Goal: Task Accomplishment & Management: Complete application form

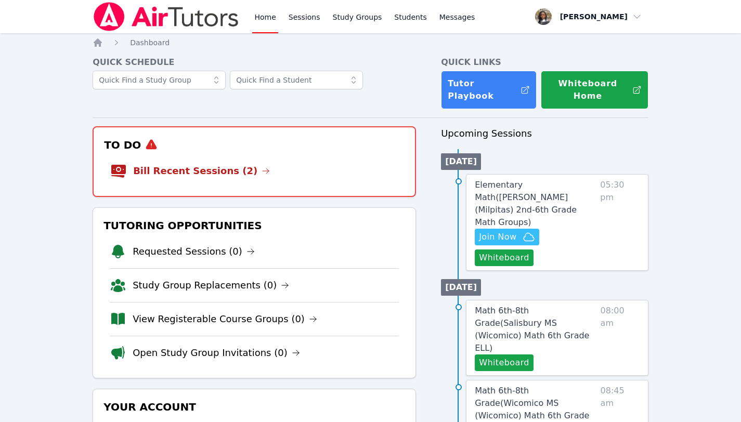
click at [195, 164] on link "Bill Recent Sessions (2)" at bounding box center [201, 171] width 137 height 15
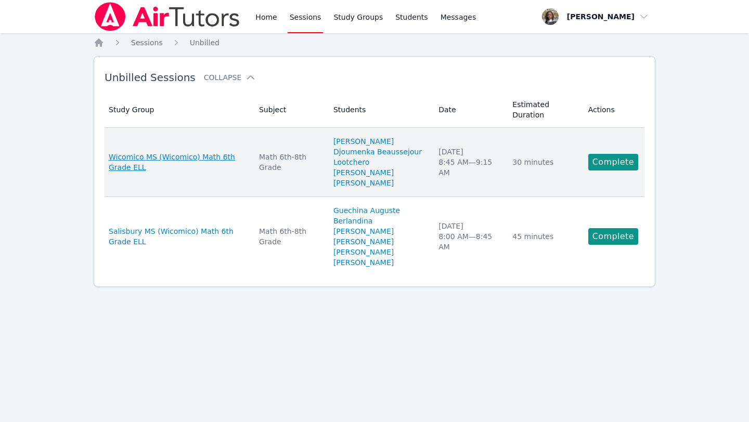
click at [203, 158] on span "Wicomico MS (Wicomico) Math 6th Grade ELL" at bounding box center [178, 162] width 138 height 21
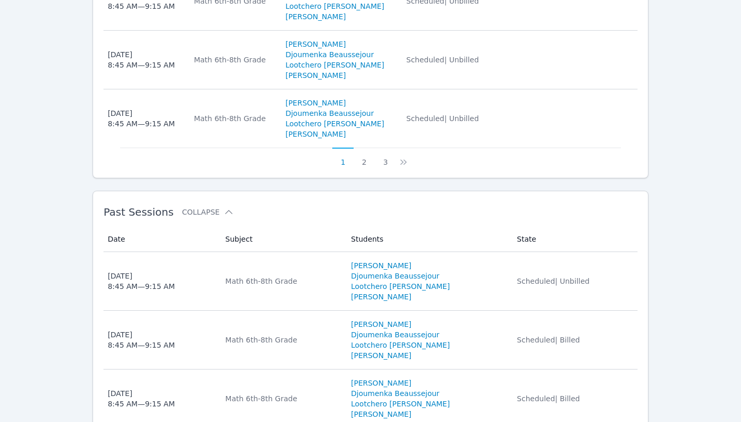
scroll to position [983, 0]
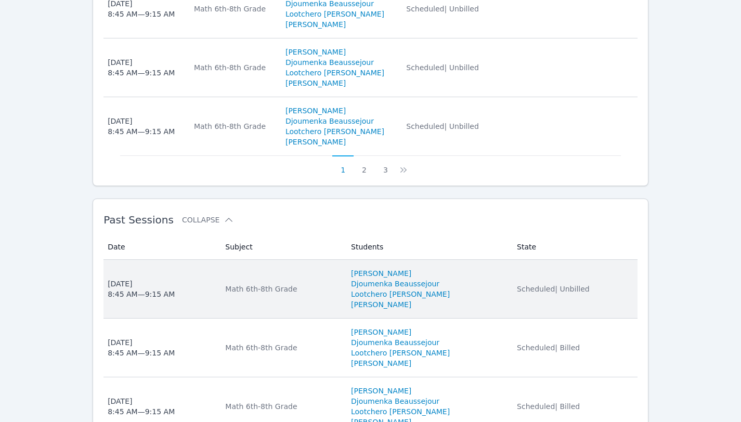
click at [156, 279] on div "Thu Oct 9, 2025 8:45 AM — 9:15 AM" at bounding box center [141, 289] width 67 height 21
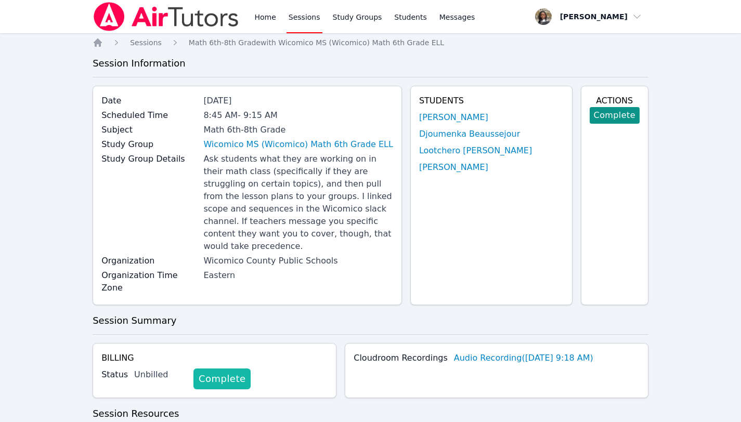
click at [219, 369] on link "Complete" at bounding box center [221, 379] width 57 height 21
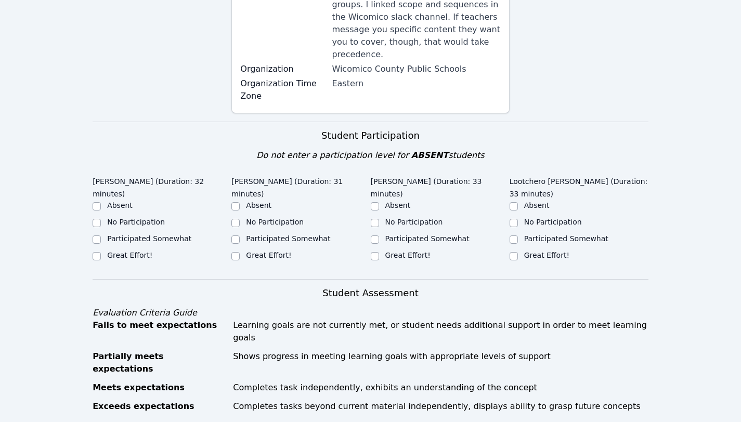
scroll to position [244, 0]
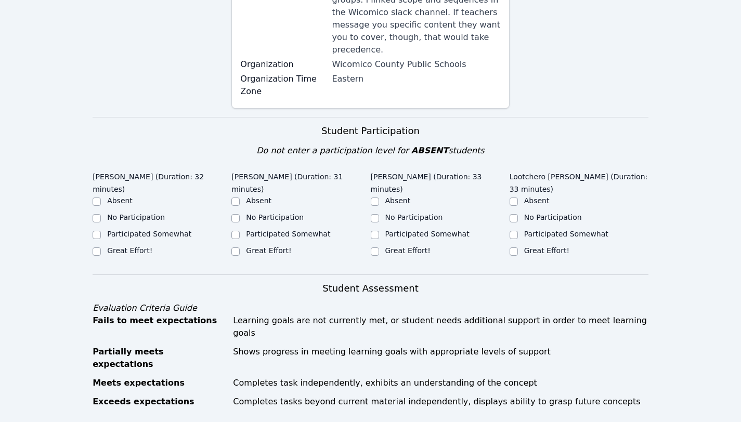
click at [130, 252] on label "Great Effort!" at bounding box center [129, 250] width 45 height 8
click at [101, 252] on input "Great Effort!" at bounding box center [97, 251] width 8 height 8
checkbox input "true"
click at [259, 250] on label "Great Effort!" at bounding box center [268, 250] width 45 height 8
click at [240, 250] on input "Great Effort!" at bounding box center [235, 251] width 8 height 8
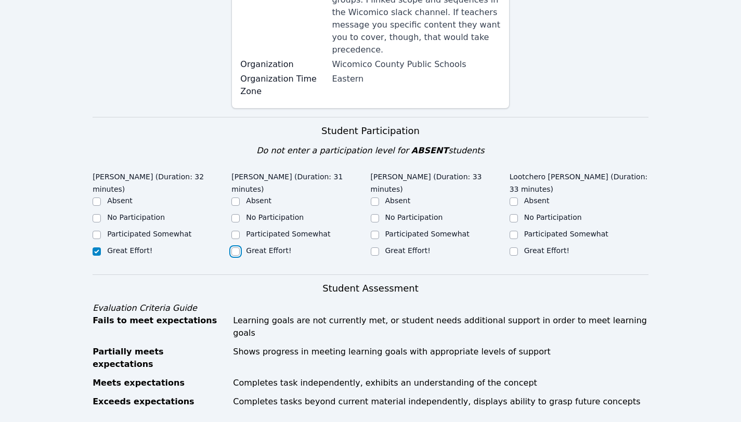
checkbox input "true"
click at [409, 246] on label "Great Effort!" at bounding box center [407, 250] width 45 height 8
click at [379, 247] on input "Great Effort!" at bounding box center [375, 251] width 8 height 8
checkbox input "true"
click at [530, 246] on label "Great Effort!" at bounding box center [546, 250] width 45 height 8
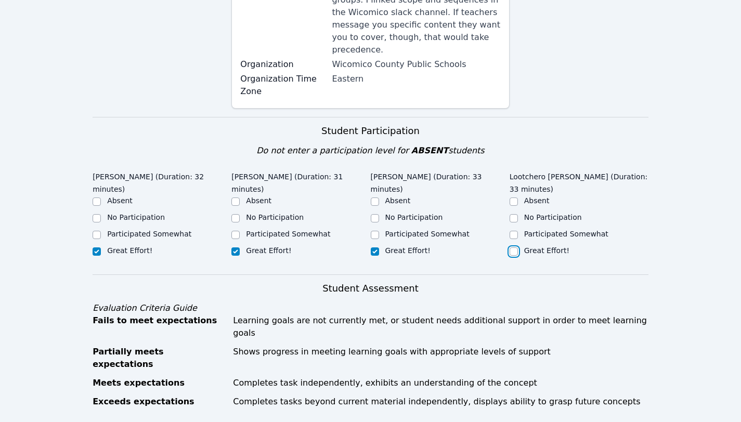
click at [518, 247] on input "Great Effort!" at bounding box center [513, 251] width 8 height 8
checkbox input "true"
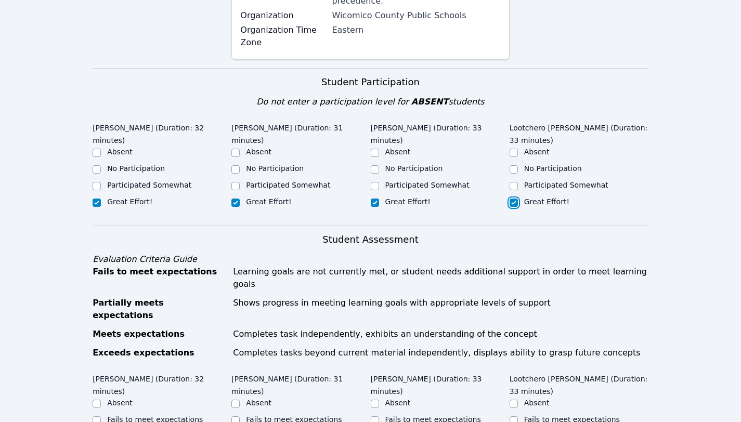
scroll to position [296, 0]
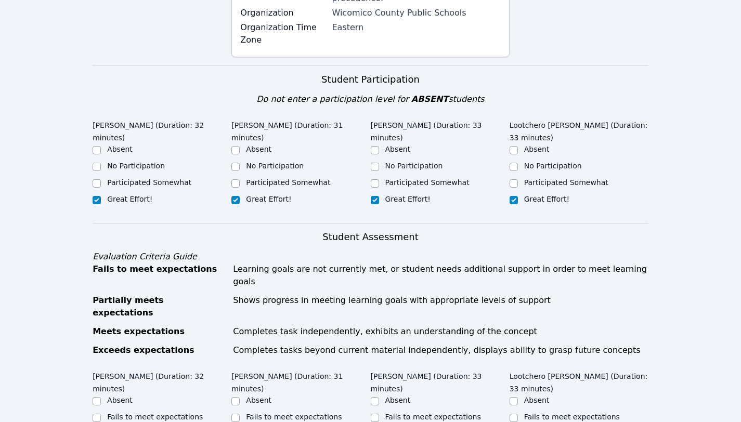
click at [156, 183] on label "Participated Somewhat" at bounding box center [149, 182] width 84 height 8
click at [101, 183] on input "Participated Somewhat" at bounding box center [97, 183] width 8 height 8
checkbox input "true"
checkbox input "false"
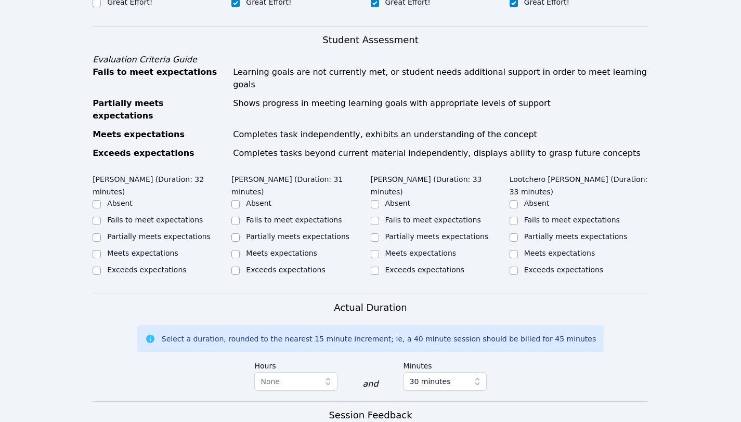
scroll to position [540, 0]
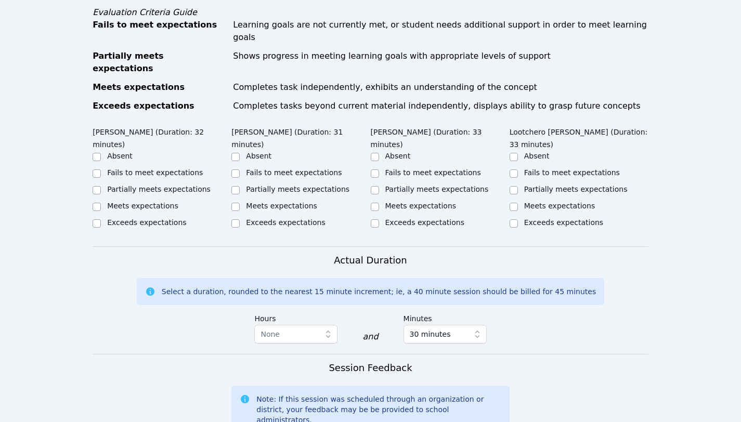
click at [177, 185] on label "Partially meets expectations" at bounding box center [158, 189] width 103 height 8
click at [101, 186] on input "Partially meets expectations" at bounding box center [97, 190] width 8 height 8
checkbox input "true"
click at [292, 185] on label "Partially meets expectations" at bounding box center [297, 189] width 103 height 8
click at [240, 186] on input "Partially meets expectations" at bounding box center [235, 190] width 8 height 8
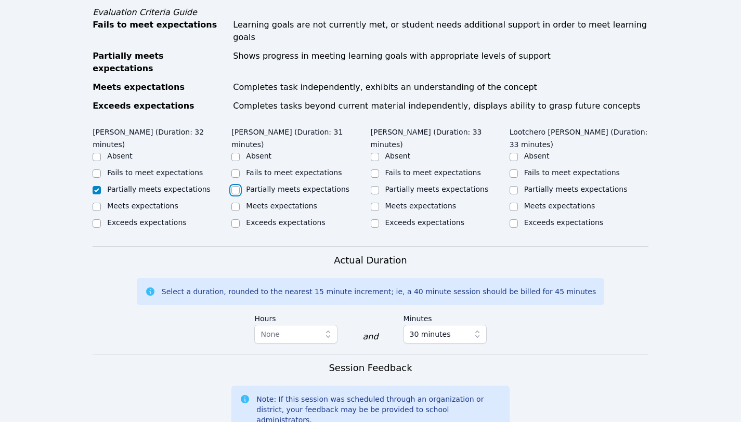
checkbox input "true"
click at [179, 168] on label "Fails to meet expectations" at bounding box center [155, 172] width 96 height 8
click at [101, 169] on input "Fails to meet expectations" at bounding box center [97, 173] width 8 height 8
checkbox input "true"
checkbox input "false"
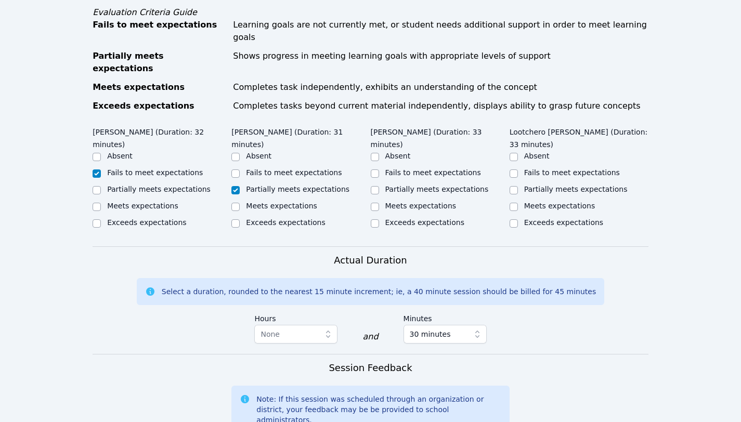
click at [426, 185] on label "Partially meets expectations" at bounding box center [436, 189] width 103 height 8
click at [379, 186] on input "Partially meets expectations" at bounding box center [375, 190] width 8 height 8
checkbox input "true"
click at [554, 184] on div "Partially meets expectations" at bounding box center [575, 189] width 103 height 10
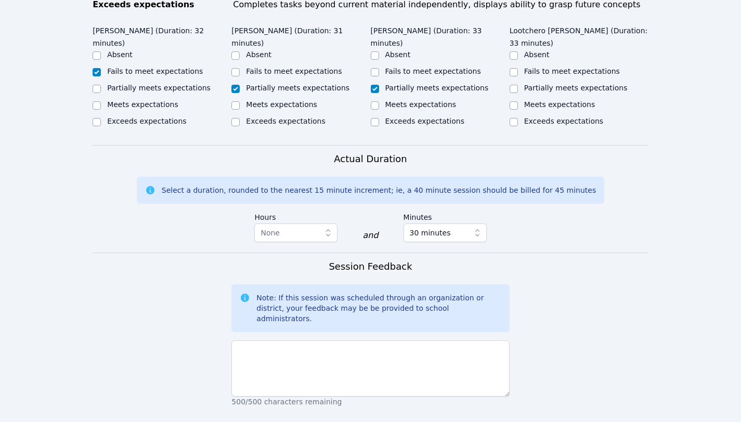
scroll to position [674, 0]
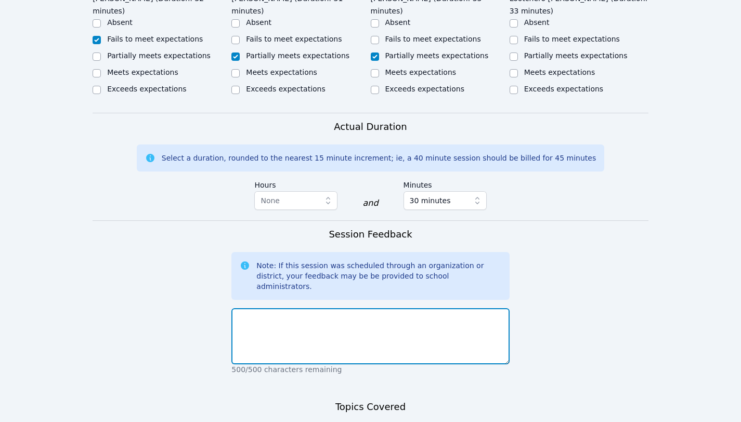
click at [396, 308] on textarea at bounding box center [370, 336] width 278 height 56
paste textarea "We are learning Understanding Rate Concepts - This is a series of practice ques…"
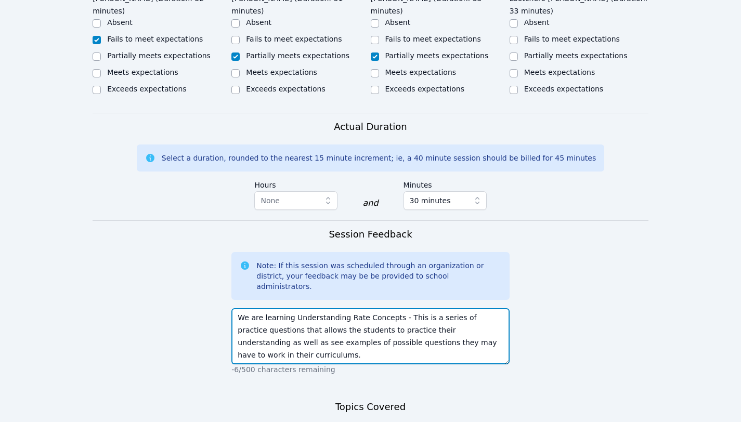
scroll to position [70, 0]
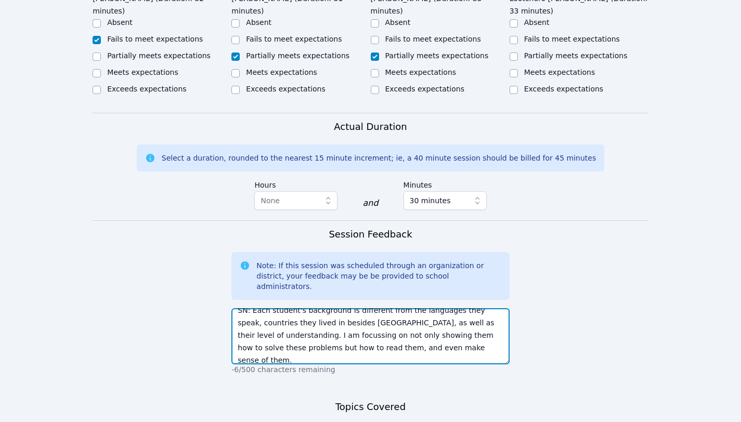
type textarea "We are learning Understanding Rate Concepts - This is a series of practice ques…"
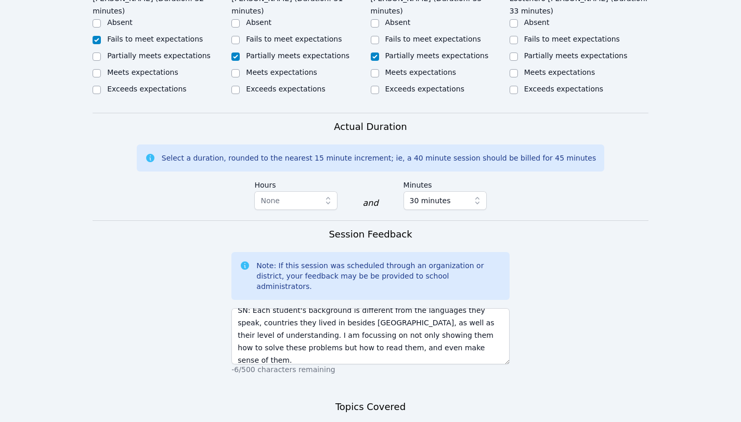
paste textarea "We continued with Understanding Rate Concepts as there are several problems - T…"
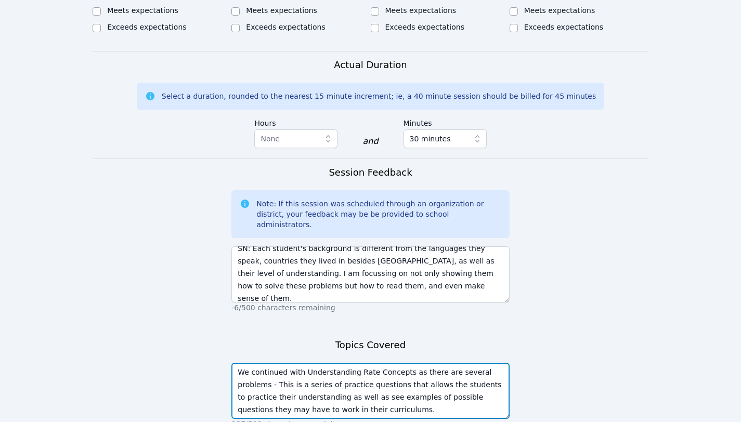
scroll to position [738, 0]
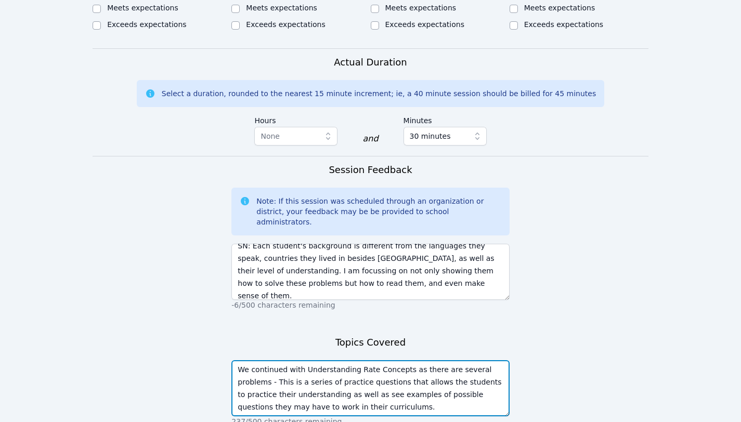
type textarea "We continued with Understanding Rate Concepts as there are several problems - T…"
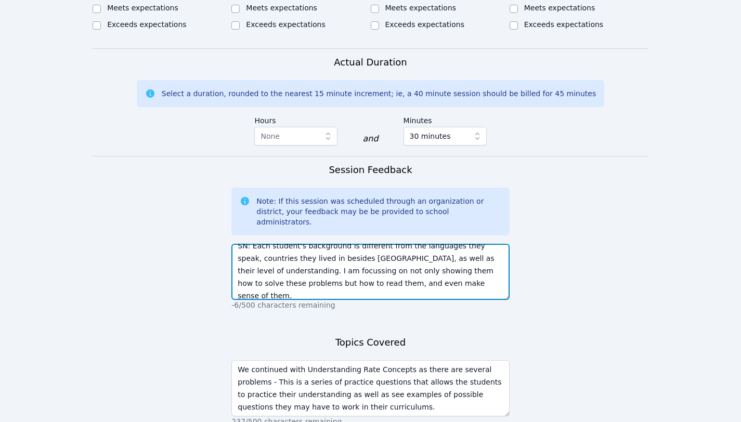
click at [405, 257] on textarea "We are learning Understanding Rate Concepts - This is a series of practice ques…" at bounding box center [370, 272] width 278 height 56
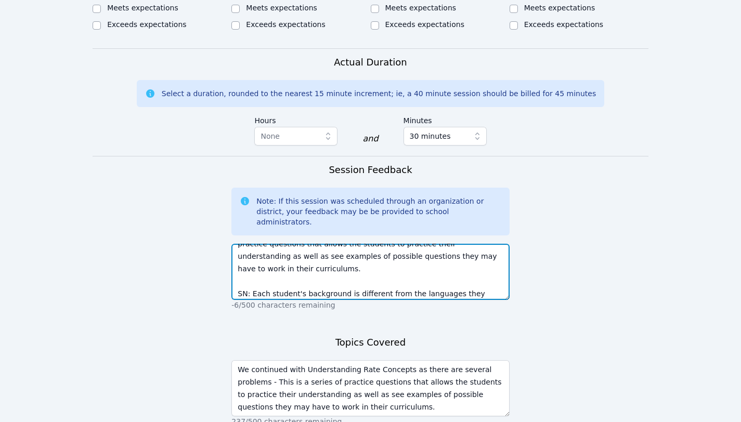
scroll to position [0, 0]
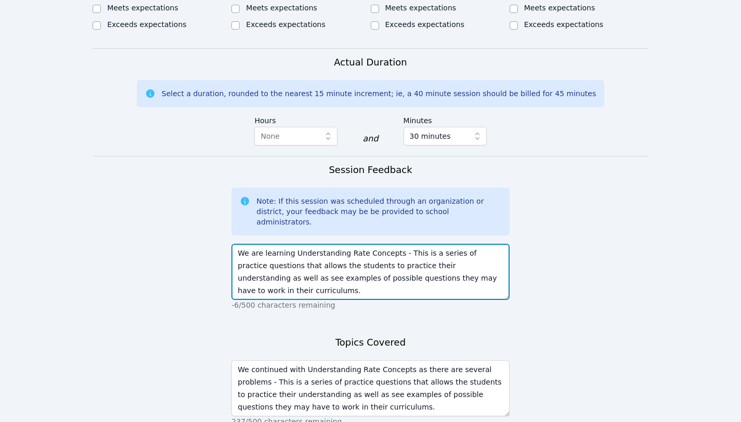
drag, startPoint x: 411, startPoint y: 250, endPoint x: 237, endPoint y: 189, distance: 184.5
click at [237, 189] on div "Session Feedback Note: If this session was scheduled through an organization or…" at bounding box center [370, 242] width 278 height 158
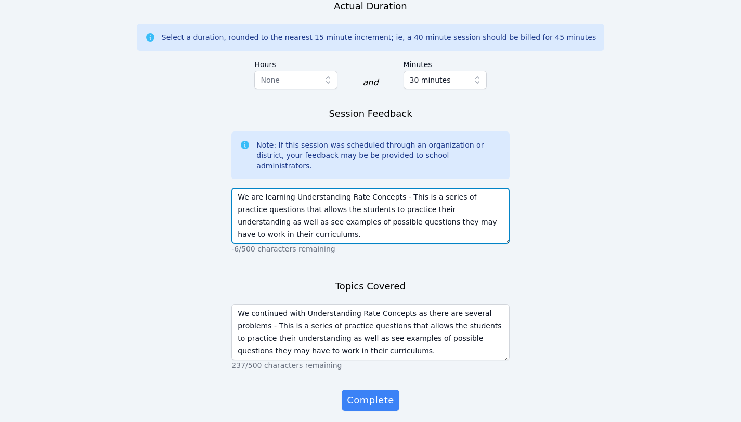
scroll to position [798, 0]
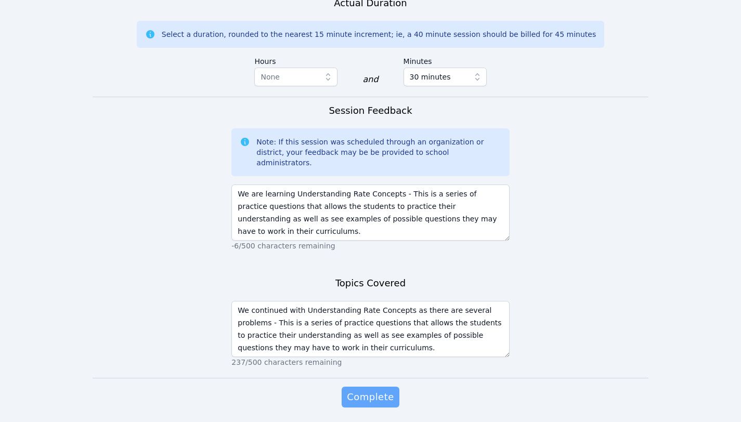
click at [357, 390] on span "Complete" at bounding box center [370, 397] width 47 height 15
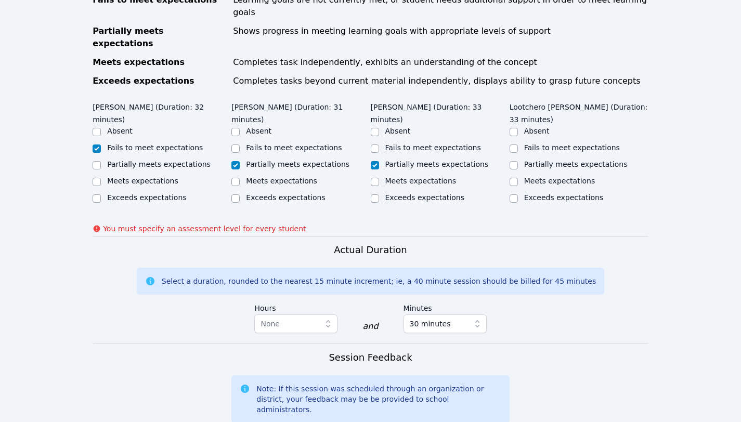
scroll to position [557, 0]
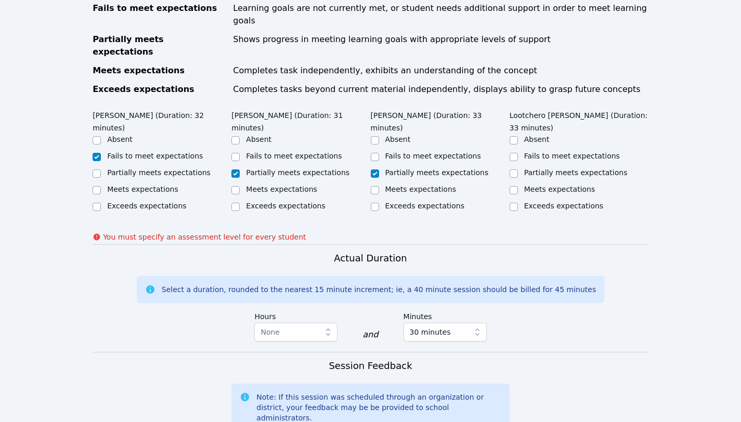
click at [537, 168] on label "Partially meets expectations" at bounding box center [575, 172] width 103 height 8
click at [518, 169] on input "Partially meets expectations" at bounding box center [513, 173] width 8 height 8
checkbox input "true"
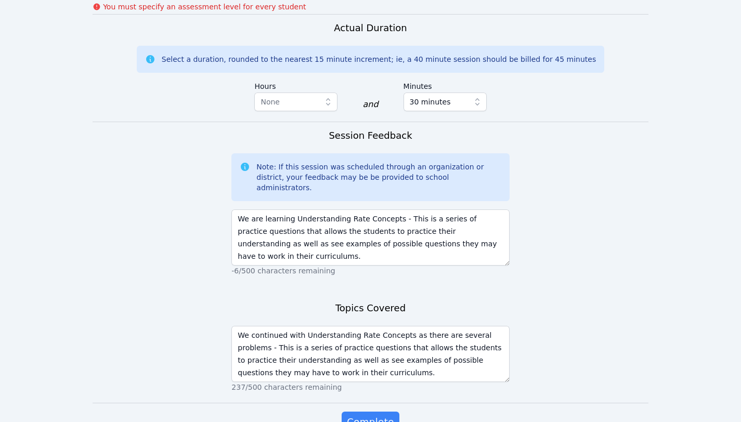
scroll to position [812, 0]
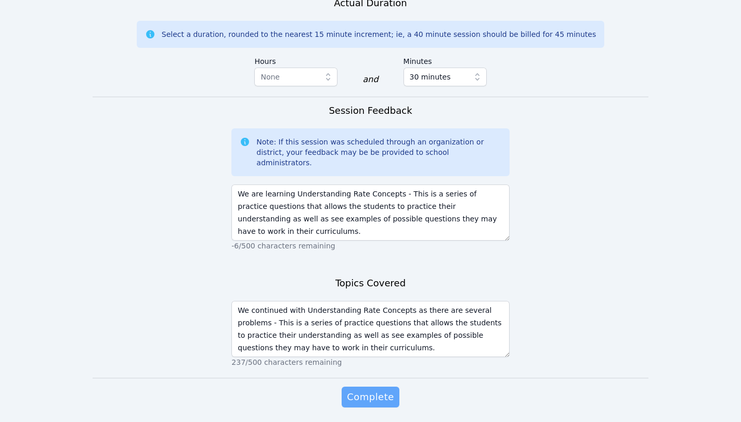
click at [362, 390] on span "Complete" at bounding box center [370, 397] width 47 height 15
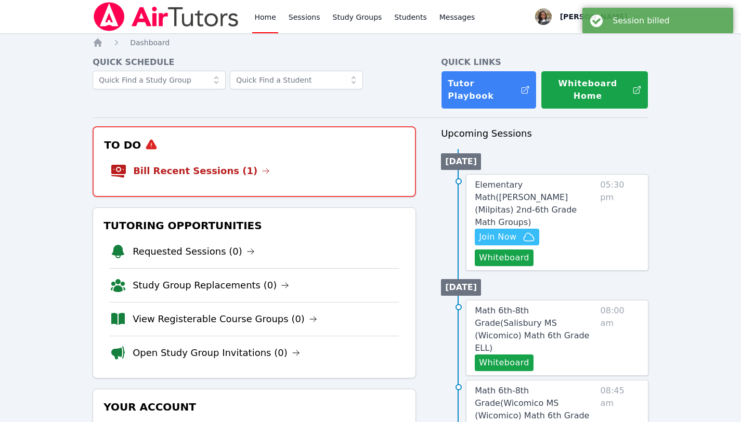
click at [232, 164] on link "Bill Recent Sessions (1)" at bounding box center [201, 171] width 137 height 15
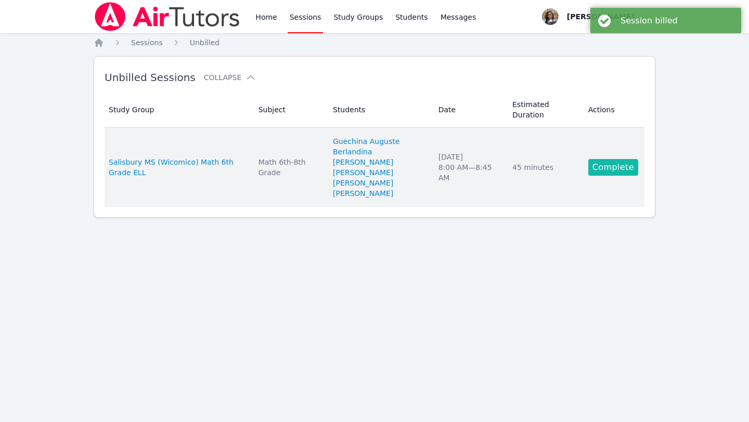
click at [600, 159] on link "Complete" at bounding box center [613, 167] width 50 height 17
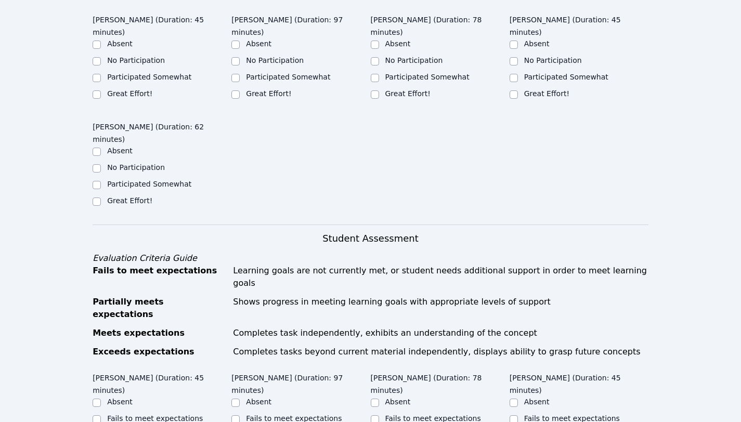
scroll to position [404, 0]
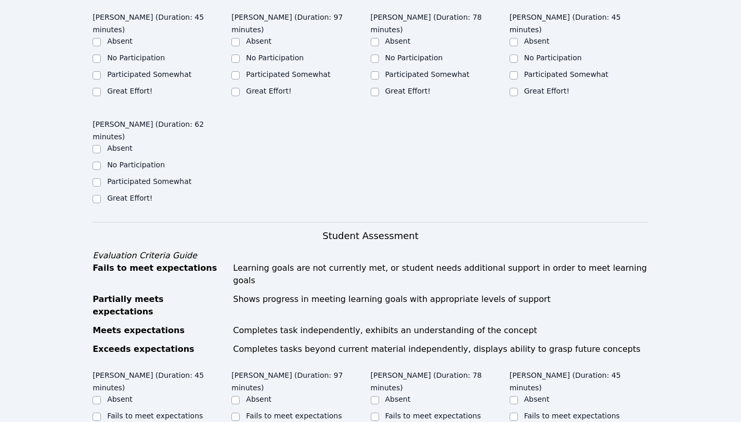
click at [267, 54] on label "No Participation" at bounding box center [275, 58] width 58 height 8
click at [240, 55] on input "No Participation" at bounding box center [235, 59] width 8 height 8
checkbox input "true"
click at [130, 56] on label "No Participation" at bounding box center [136, 58] width 58 height 8
click at [101, 56] on input "No Participation" at bounding box center [97, 59] width 8 height 8
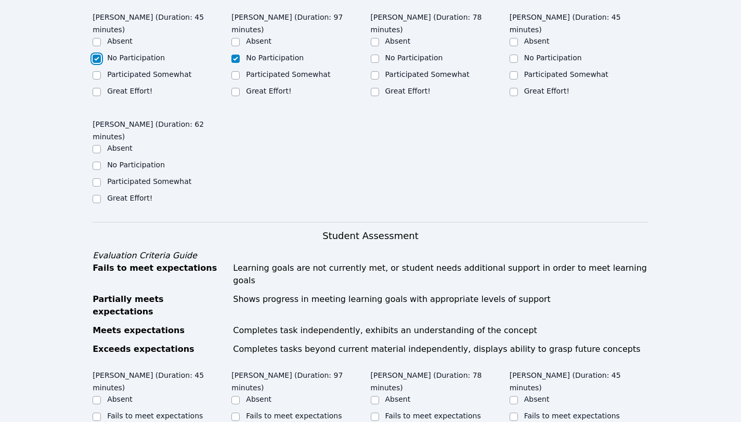
checkbox input "true"
click at [400, 90] on label "Great Effort!" at bounding box center [407, 91] width 45 height 8
click at [379, 90] on input "Great Effort!" at bounding box center [375, 92] width 8 height 8
checkbox input "true"
click at [543, 87] on label "Great Effort!" at bounding box center [546, 91] width 45 height 8
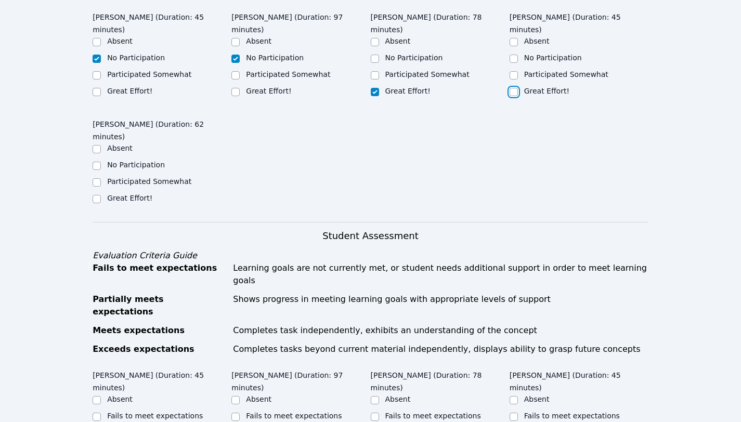
click at [518, 88] on input "Great Effort!" at bounding box center [513, 92] width 8 height 8
checkbox input "true"
click at [126, 194] on label "Great Effort!" at bounding box center [129, 198] width 45 height 8
click at [101, 195] on input "Great Effort!" at bounding box center [97, 199] width 8 height 8
checkbox input "true"
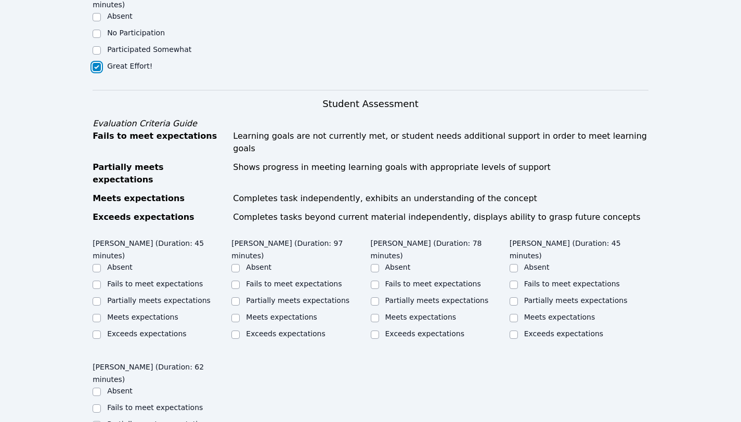
scroll to position [566, 0]
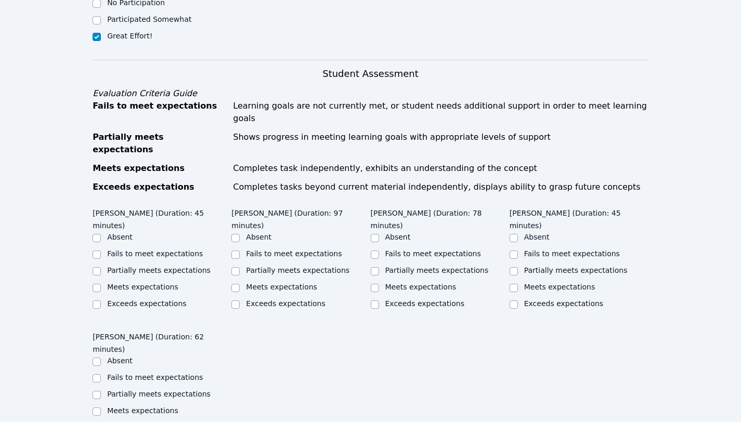
click at [125, 250] on label "Fails to meet expectations" at bounding box center [155, 254] width 96 height 8
click at [101, 251] on input "Fails to meet expectations" at bounding box center [97, 255] width 8 height 8
checkbox input "true"
click at [287, 250] on label "Fails to meet expectations" at bounding box center [294, 254] width 96 height 8
click at [240, 251] on input "Fails to meet expectations" at bounding box center [235, 255] width 8 height 8
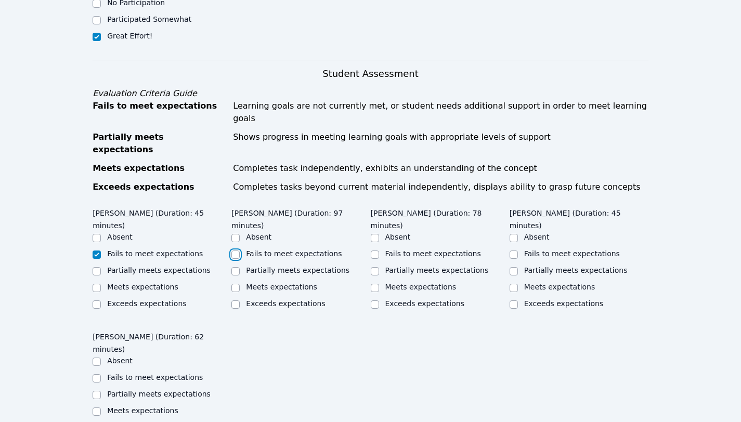
checkbox input "true"
click at [417, 266] on label "Partially meets expectations" at bounding box center [436, 270] width 103 height 8
click at [379, 267] on input "Partially meets expectations" at bounding box center [375, 271] width 8 height 8
checkbox input "true"
click at [558, 266] on label "Partially meets expectations" at bounding box center [575, 270] width 103 height 8
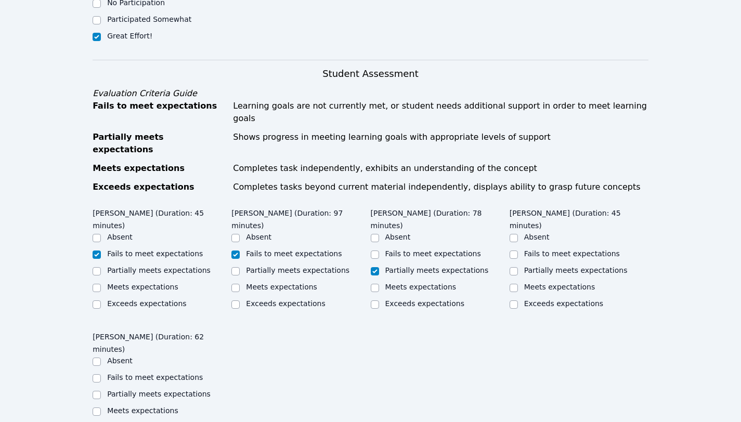
click at [518, 267] on input "Partially meets expectations" at bounding box center [513, 271] width 8 height 8
checkbox input "true"
click at [140, 389] on div "Partially meets expectations" at bounding box center [158, 394] width 103 height 10
click at [141, 390] on label "Partially meets expectations" at bounding box center [158, 394] width 103 height 8
click at [101, 391] on input "Partially meets expectations" at bounding box center [97, 395] width 8 height 8
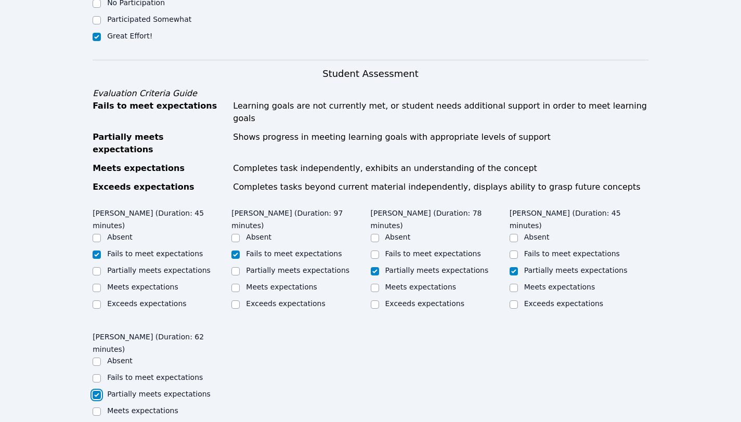
checkbox input "true"
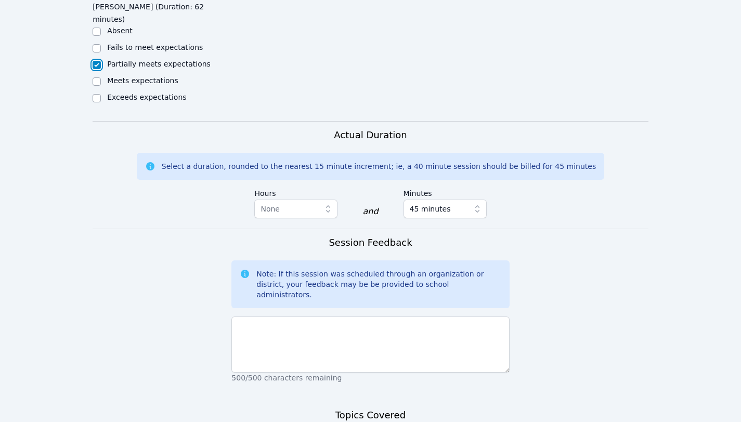
scroll to position [905, 0]
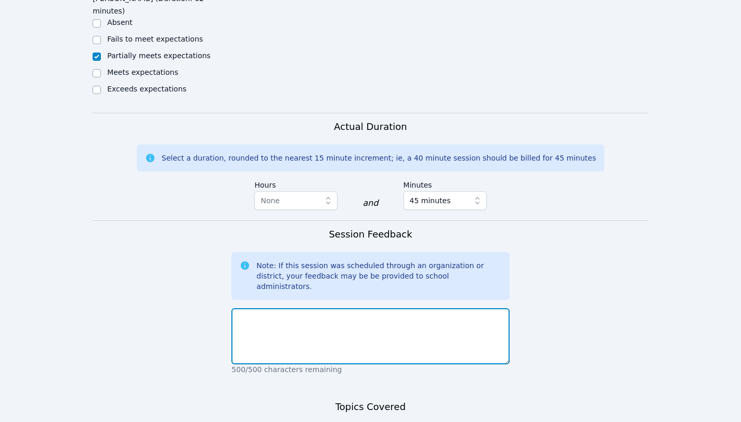
click at [385, 308] on textarea at bounding box center [370, 336] width 278 height 56
paste textarea "We are learning Understanding Rate Concepts - This is a series of practice ques…"
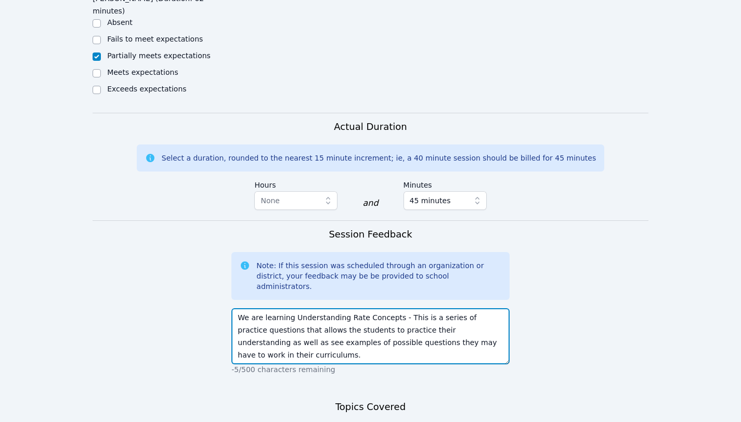
scroll to position [57, 0]
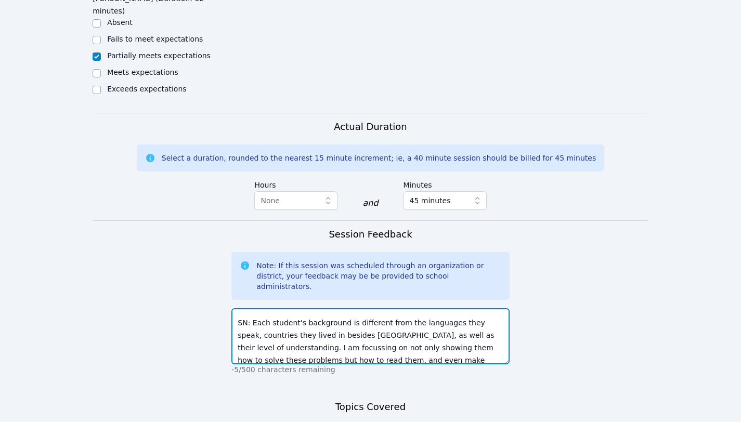
type textarea "We are learning Understanding Rate Concepts - This is a series of practice ques…"
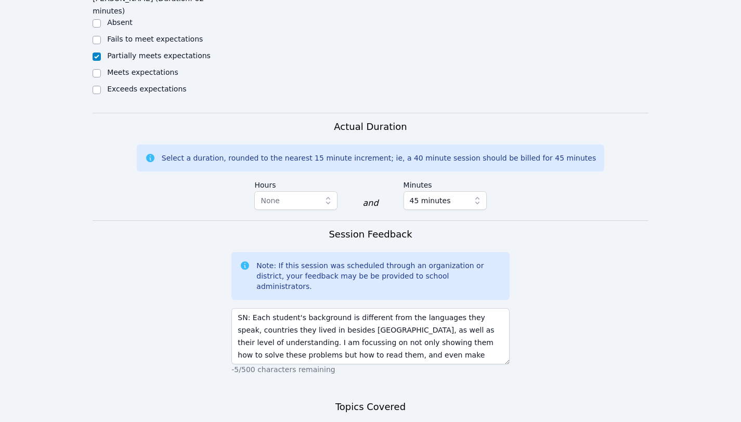
paste textarea "We continued with Understanding Rate Concepts as there are several problems - T…"
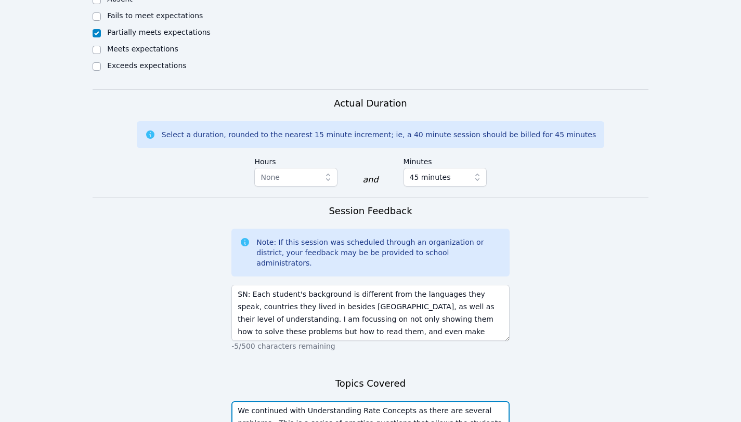
scroll to position [1028, 0]
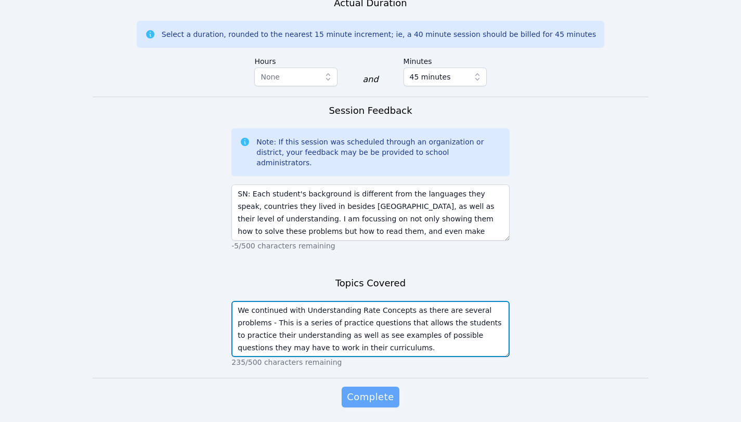
type textarea "We continued with Understanding Rate Concepts as there are several problems - T…"
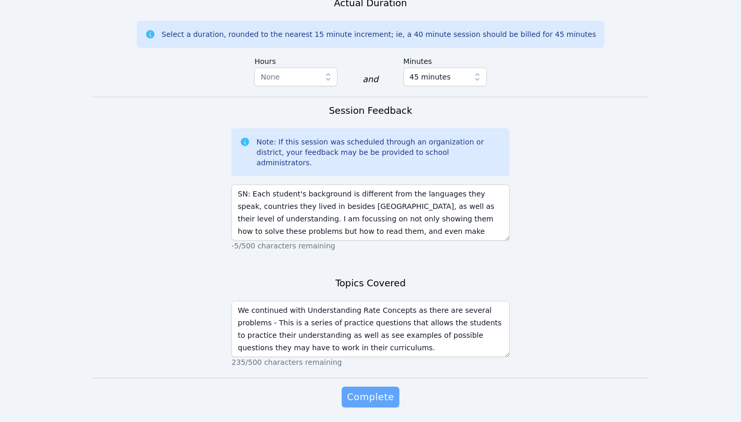
click at [382, 390] on span "Complete" at bounding box center [370, 397] width 47 height 15
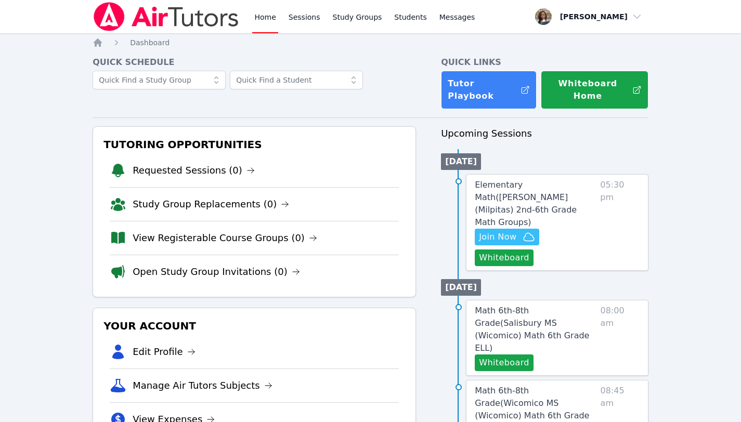
click at [274, 189] on li "Study Group Replacements (0)" at bounding box center [254, 204] width 289 height 34
click at [513, 231] on span "Join Now" at bounding box center [497, 237] width 37 height 12
click at [499, 250] on button "Whiteboard" at bounding box center [504, 258] width 59 height 17
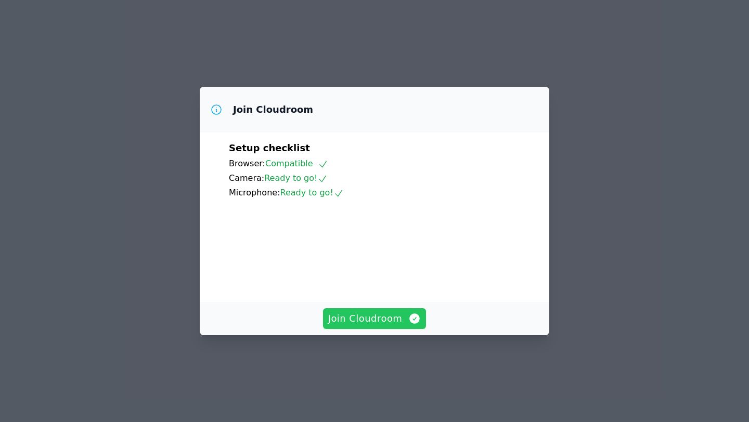
click at [374, 326] on span "Join Cloudroom" at bounding box center [374, 318] width 93 height 15
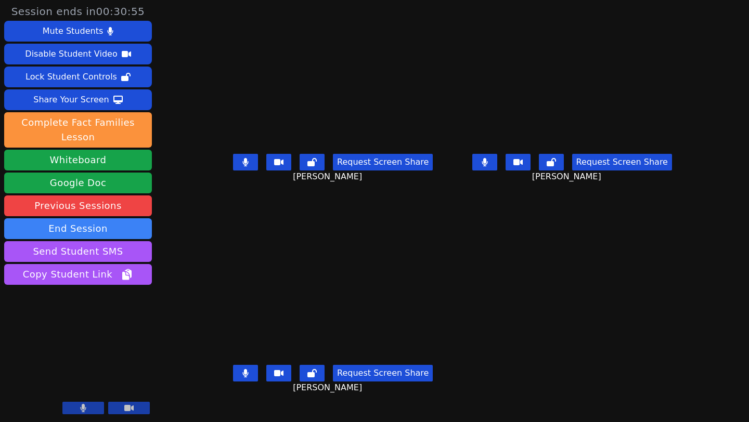
click at [497, 171] on button at bounding box center [484, 162] width 25 height 17
click at [490, 166] on icon at bounding box center [484, 162] width 10 height 8
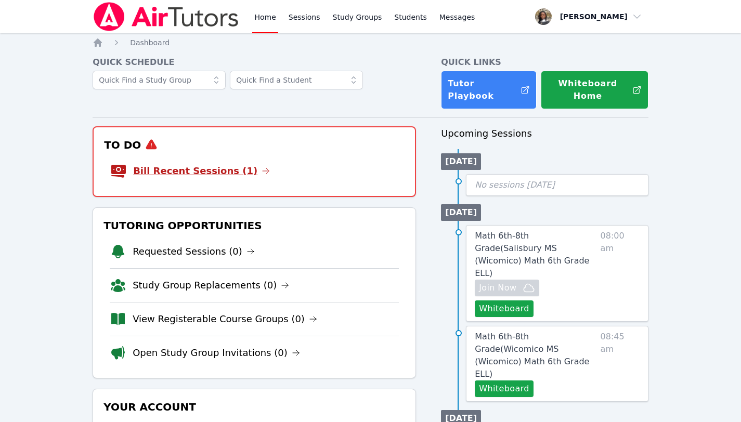
click at [231, 164] on link "Bill Recent Sessions (1)" at bounding box center [201, 171] width 137 height 15
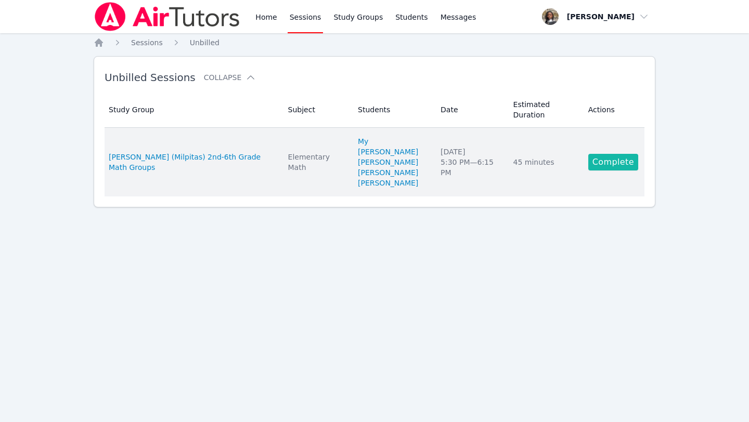
click at [600, 154] on link "Complete" at bounding box center [613, 162] width 50 height 17
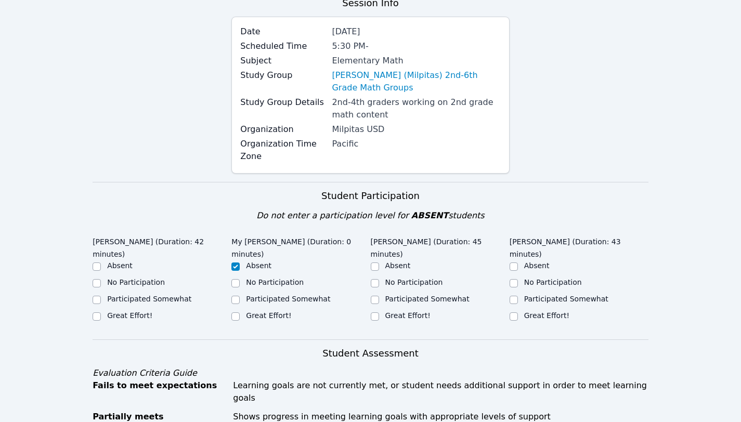
scroll to position [93, 0]
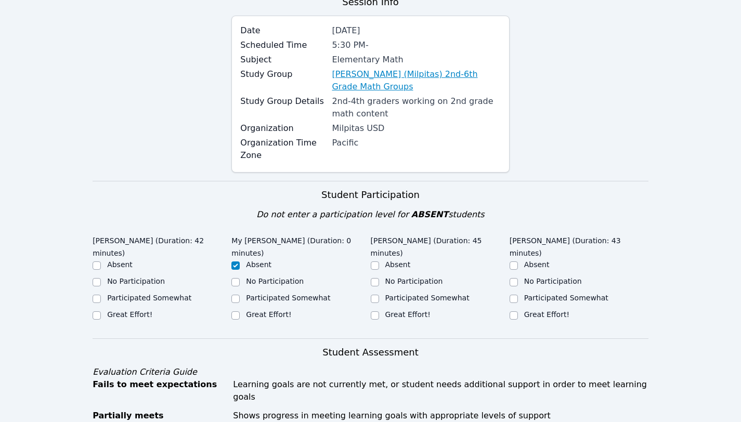
click at [459, 77] on link "Burnett (Milpitas) 2nd-6th Grade Math Groups" at bounding box center [416, 80] width 168 height 25
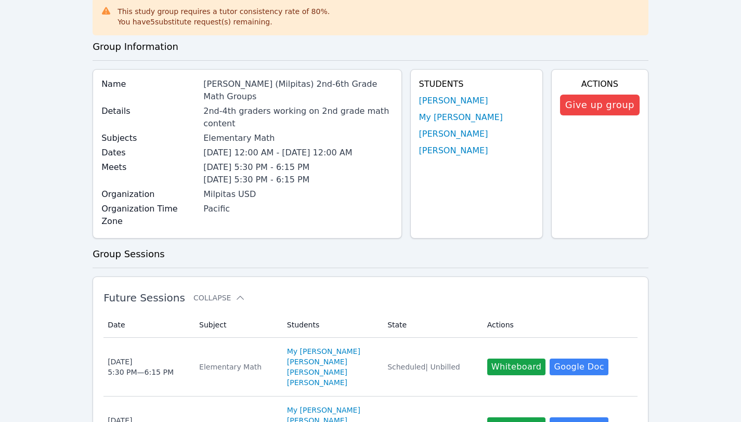
scroll to position [71, 0]
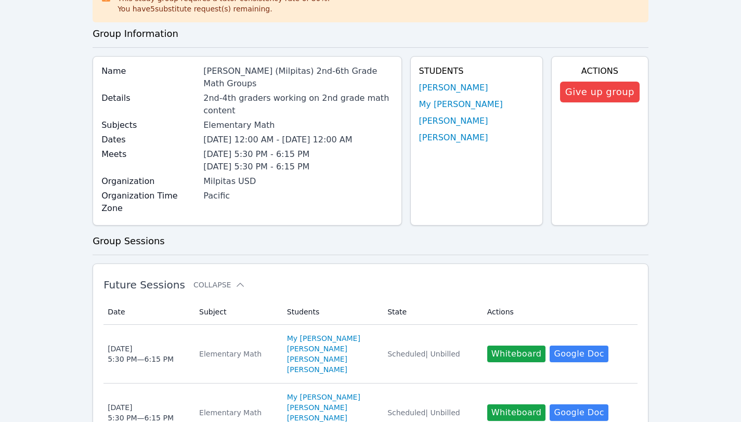
click at [525, 346] on button "Whiteboard" at bounding box center [516, 354] width 59 height 17
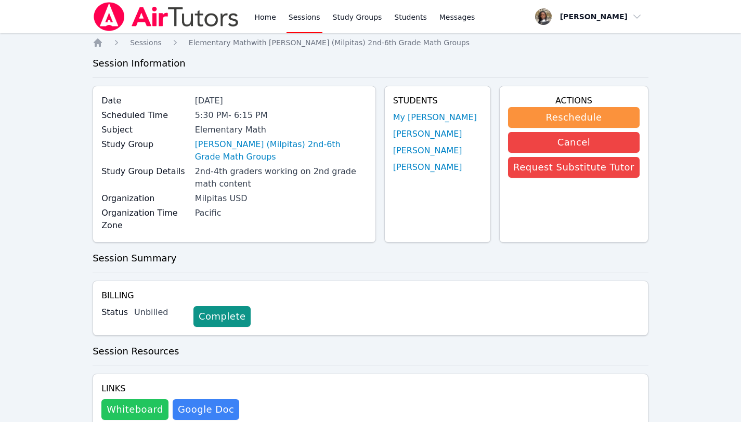
click at [138, 399] on button "Whiteboard" at bounding box center [134, 409] width 67 height 21
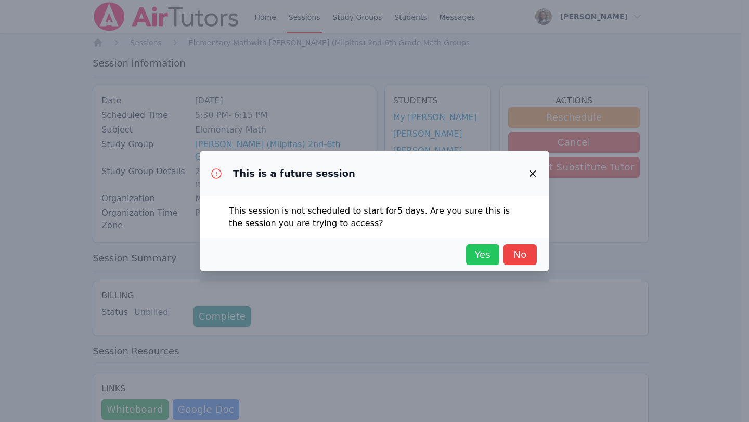
click at [474, 251] on span "Yes" at bounding box center [482, 254] width 23 height 15
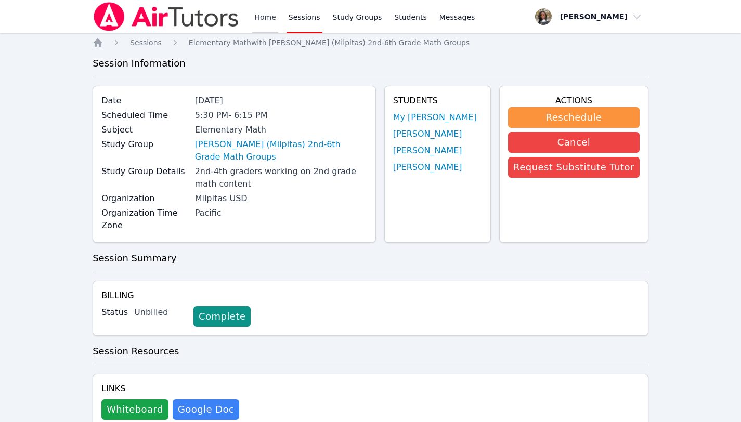
click at [259, 18] on link "Home" at bounding box center [264, 16] width 25 height 33
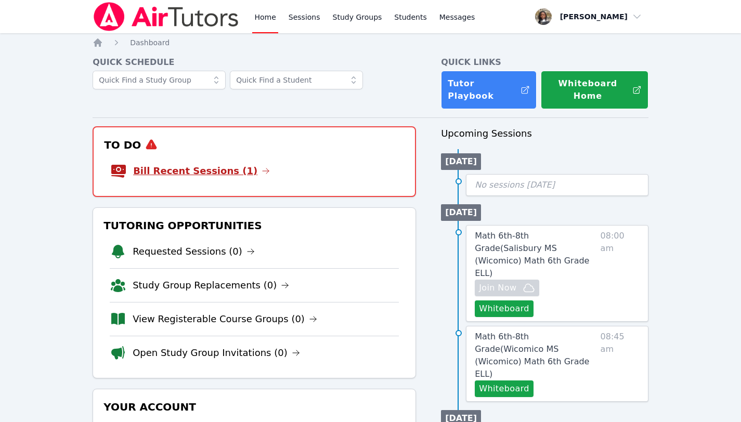
click at [222, 164] on link "Bill Recent Sessions (1)" at bounding box center [201, 171] width 137 height 15
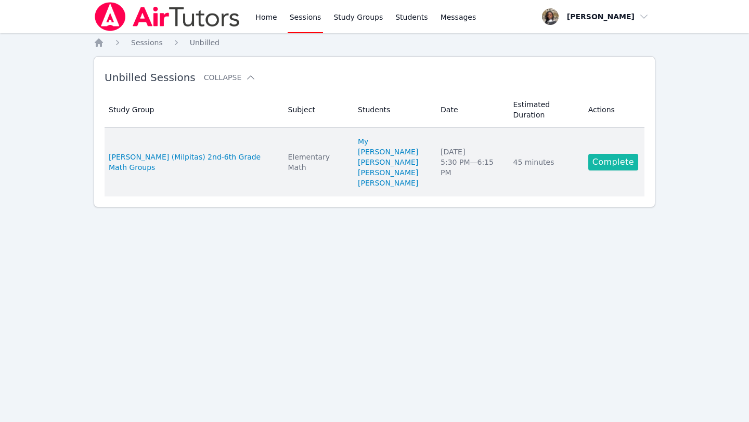
click at [627, 154] on link "Complete" at bounding box center [613, 162] width 50 height 17
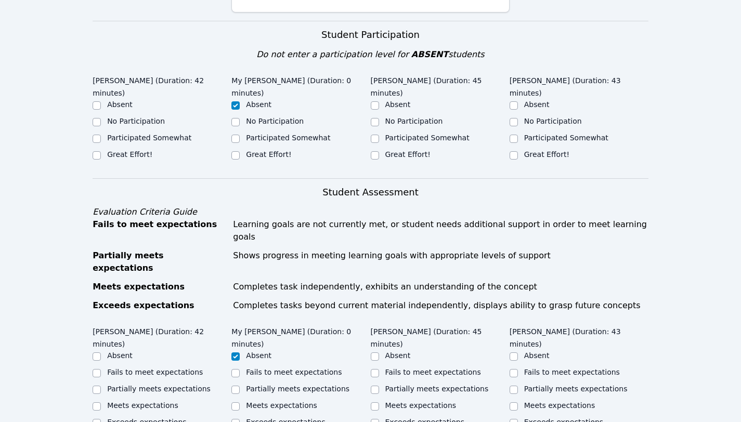
scroll to position [284, 0]
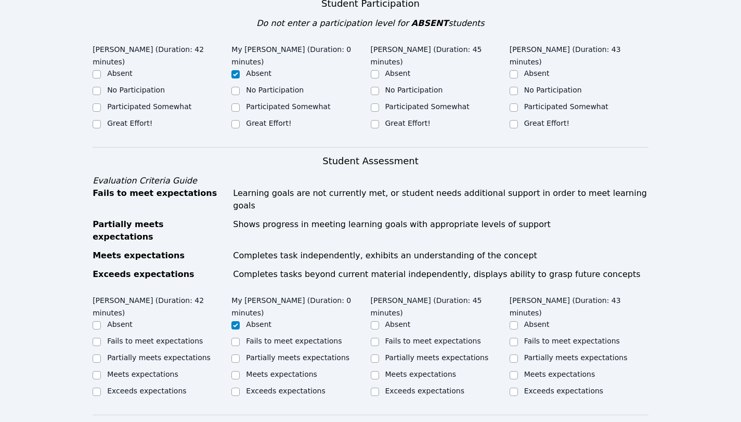
click at [142, 102] on label "Participated Somewhat" at bounding box center [149, 106] width 84 height 8
click at [101, 103] on input "Participated Somewhat" at bounding box center [97, 107] width 8 height 8
checkbox input "true"
click at [402, 118] on div "Josiah Piazza (Duration: 45 minutes) Absent No Participation Participated Somew…" at bounding box center [440, 90] width 139 height 101
click at [402, 118] on div "Great Effort!" at bounding box center [407, 123] width 45 height 10
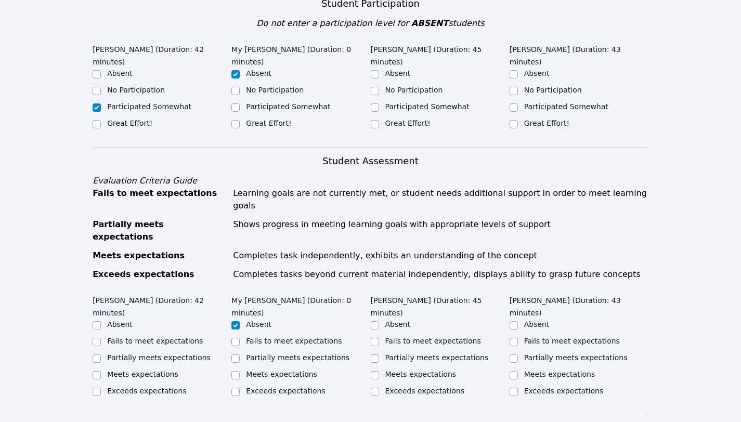
click at [403, 119] on label "Great Effort!" at bounding box center [407, 123] width 45 height 8
click at [379, 120] on input "Great Effort!" at bounding box center [375, 124] width 8 height 8
checkbox input "true"
click at [528, 110] on label "Participated Somewhat" at bounding box center [566, 106] width 84 height 8
click at [518, 110] on input "Participated Somewhat" at bounding box center [513, 107] width 8 height 8
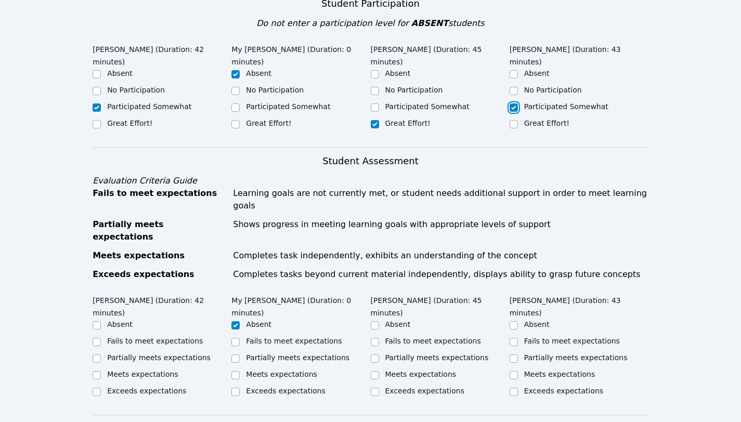
checkbox input "true"
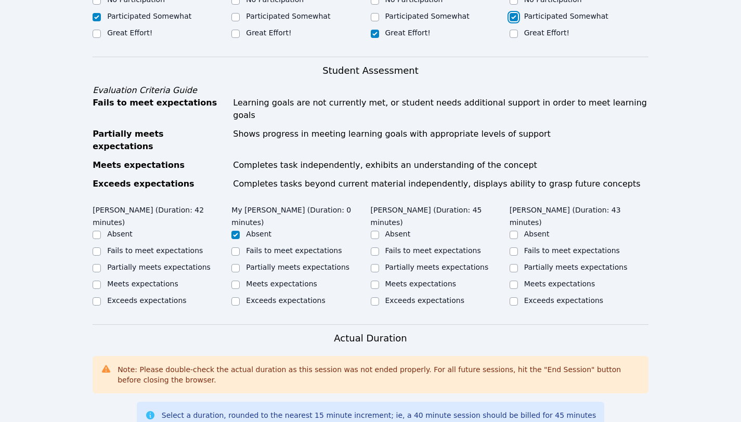
scroll to position [376, 0]
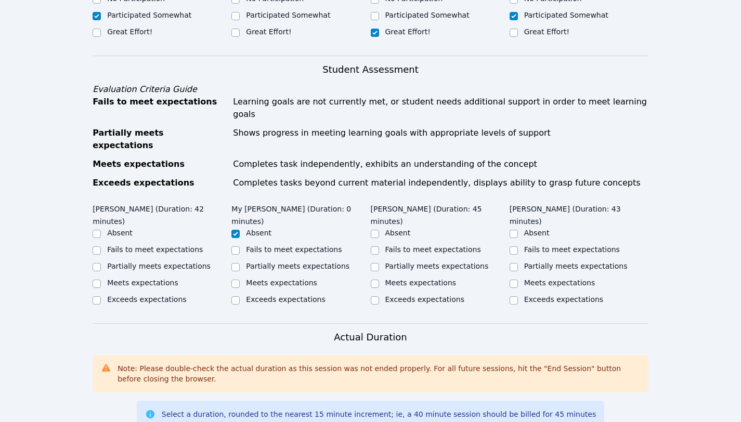
click at [142, 244] on div "Fails to meet expectations" at bounding box center [162, 250] width 139 height 12
click at [143, 245] on label "Fails to meet expectations" at bounding box center [155, 249] width 96 height 8
click at [101, 246] on input "Fails to meet expectations" at bounding box center [97, 250] width 8 height 8
checkbox input "true"
click at [421, 262] on label "Partially meets expectations" at bounding box center [436, 266] width 103 height 8
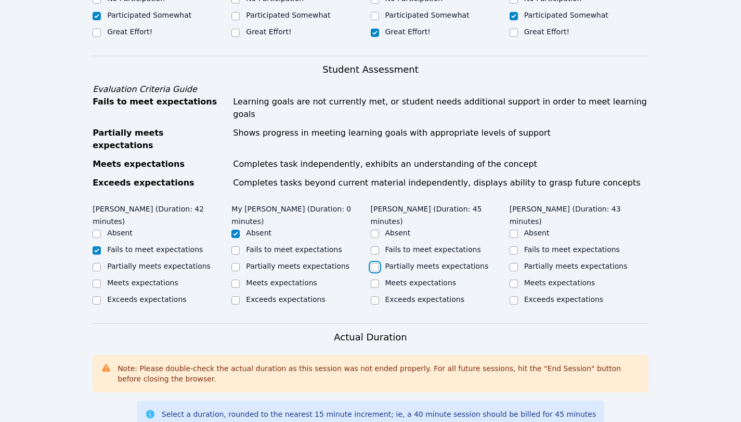
click at [379, 263] on input "Partially meets expectations" at bounding box center [375, 267] width 8 height 8
checkbox input "true"
click at [570, 262] on label "Partially meets expectations" at bounding box center [575, 266] width 103 height 8
click at [518, 263] on input "Partially meets expectations" at bounding box center [513, 267] width 8 height 8
checkbox input "true"
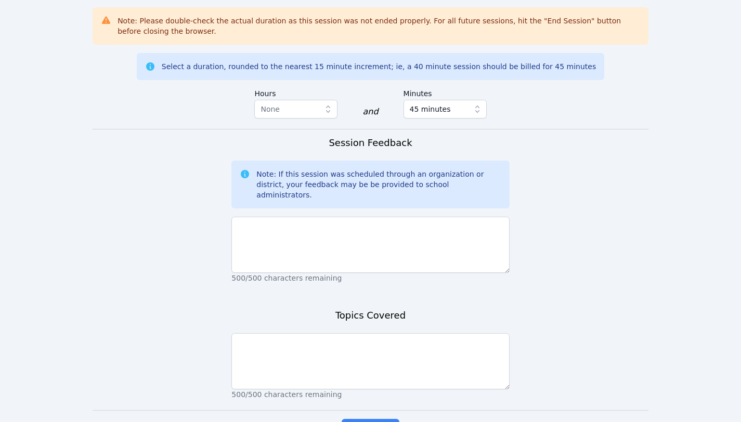
scroll to position [737, 0]
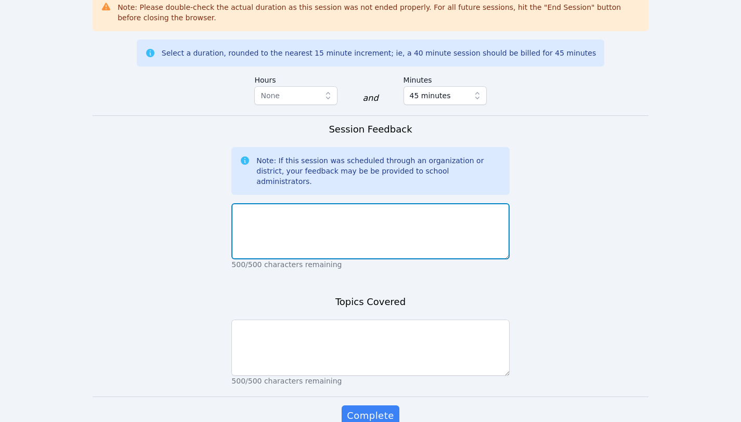
click at [454, 208] on textarea at bounding box center [370, 231] width 278 height 56
paste textarea "We are continuing with lesson 1 and today we specifically worked on: Used fact …"
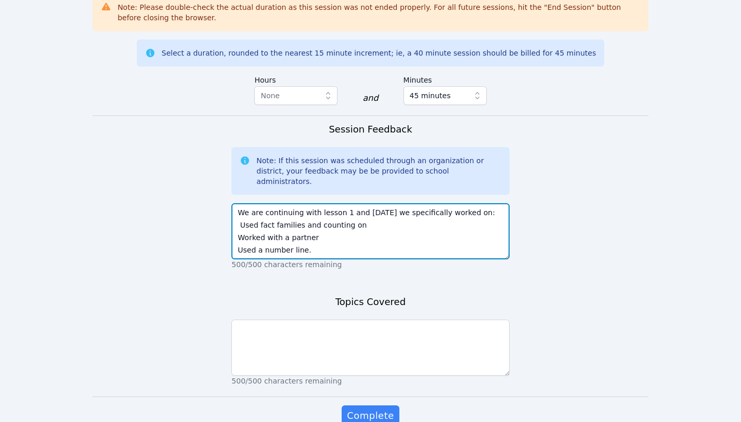
scroll to position [7, 0]
type textarea "We are continuing with lesson 1 and today we specifically worked on: Used fact …"
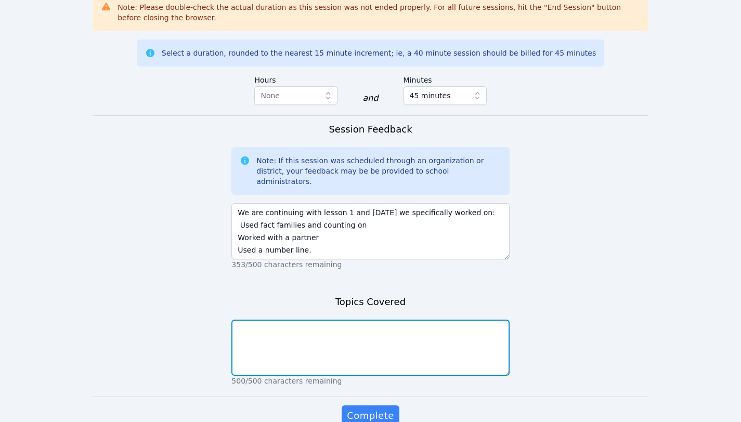
click at [387, 320] on textarea at bounding box center [370, 348] width 278 height 56
paste textarea "We are continuing with lesson 1 and today we specifically worked on: Used fact …"
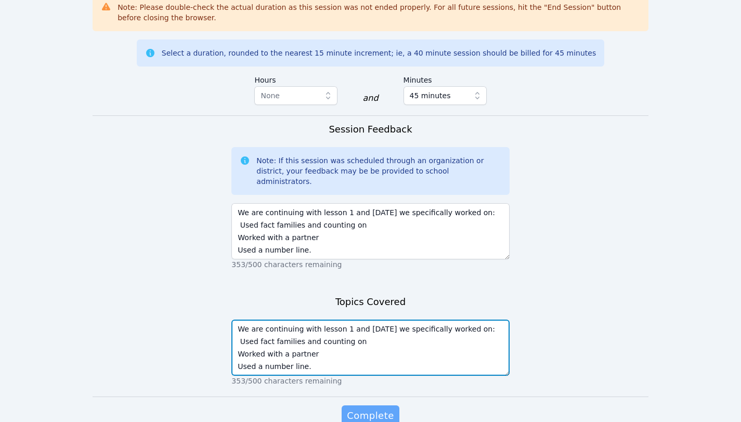
type textarea "We are continuing with lesson 1 and today we specifically worked on: Used fact …"
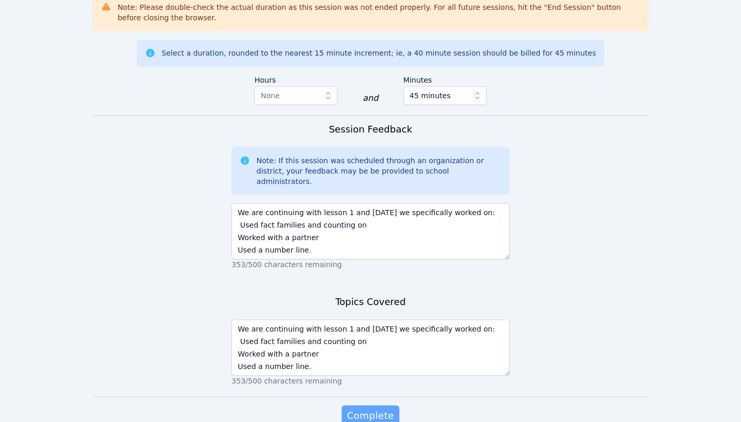
click at [376, 409] on span "Complete" at bounding box center [370, 416] width 47 height 15
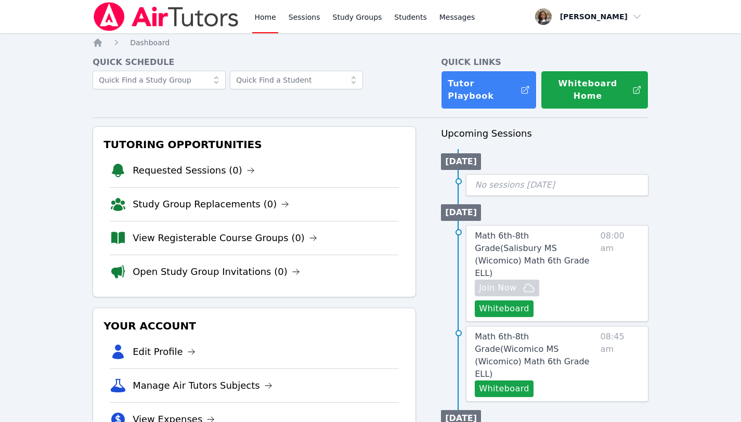
click at [271, 19] on link "Home" at bounding box center [264, 16] width 25 height 33
